Goal: Navigation & Orientation: Find specific page/section

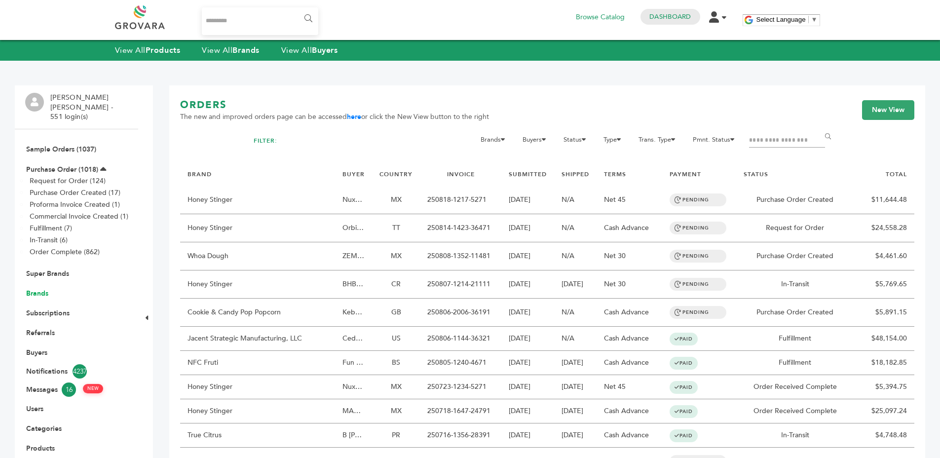
click at [39, 289] on link "Brands" at bounding box center [37, 293] width 22 height 9
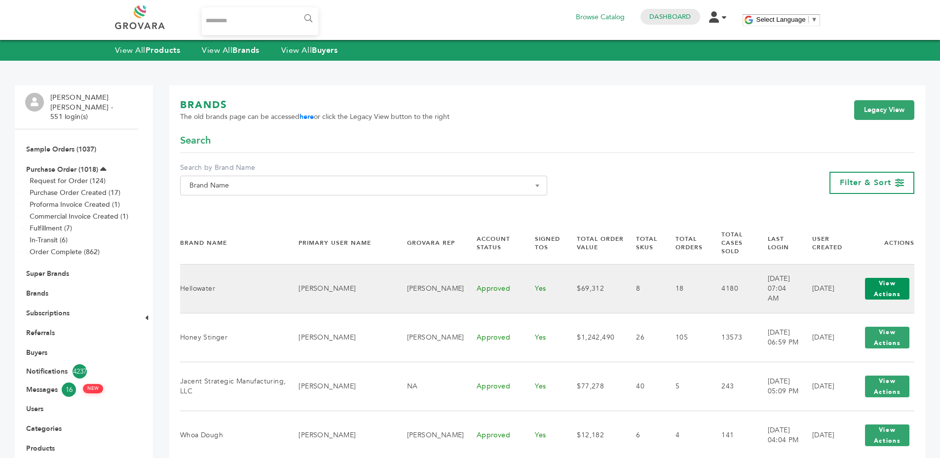
click at [894, 285] on button "View Actions" at bounding box center [887, 289] width 44 height 22
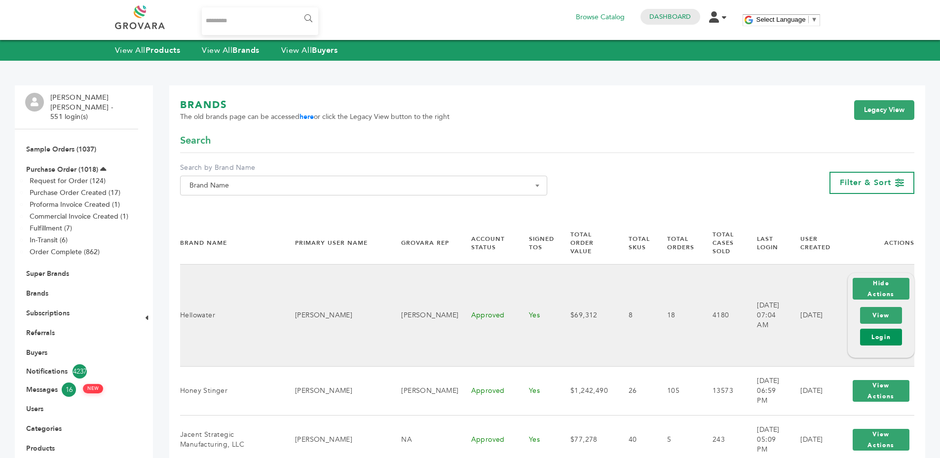
click at [890, 328] on link "Login" at bounding box center [881, 336] width 42 height 17
